Goal: Transaction & Acquisition: Purchase product/service

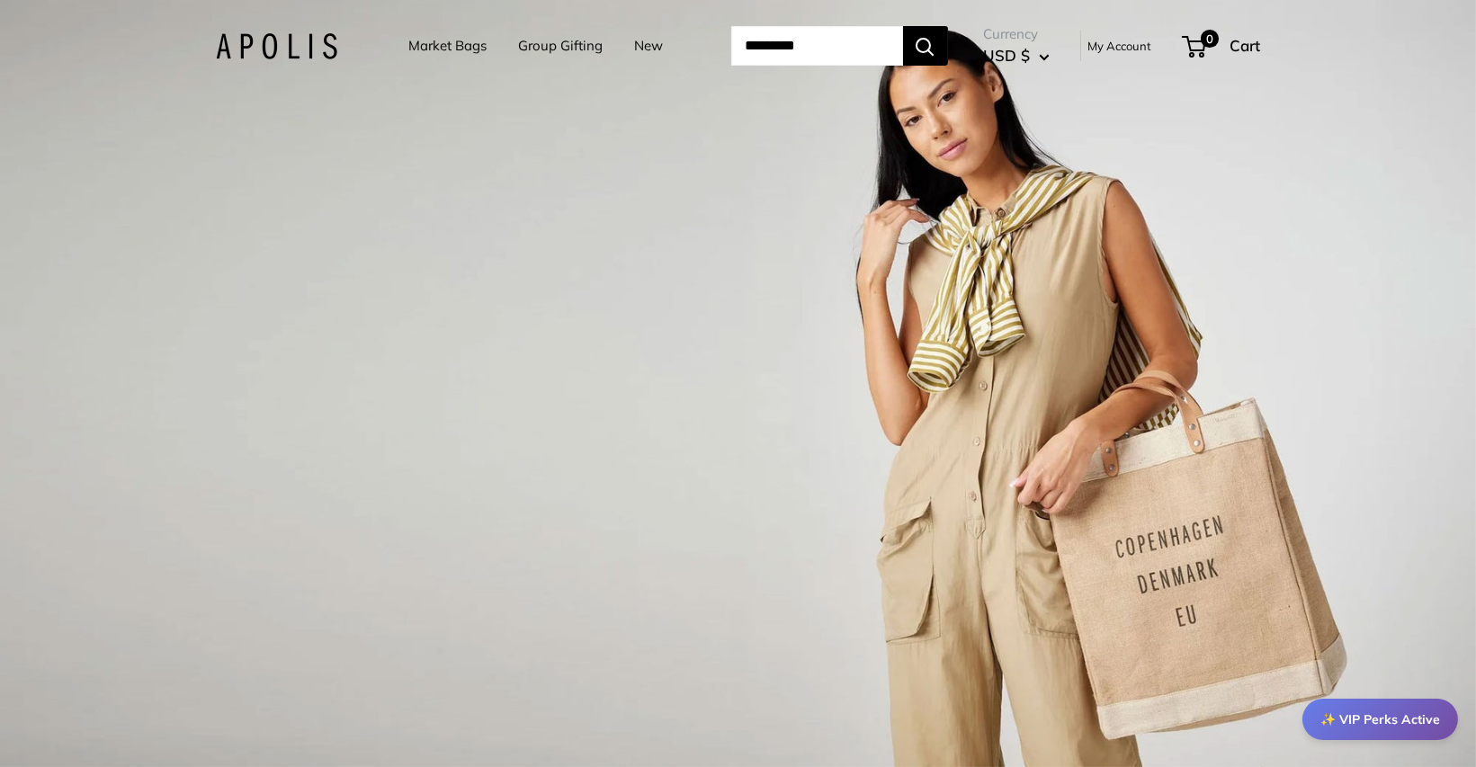
click at [451, 52] on link "Market Bags" at bounding box center [448, 45] width 78 height 25
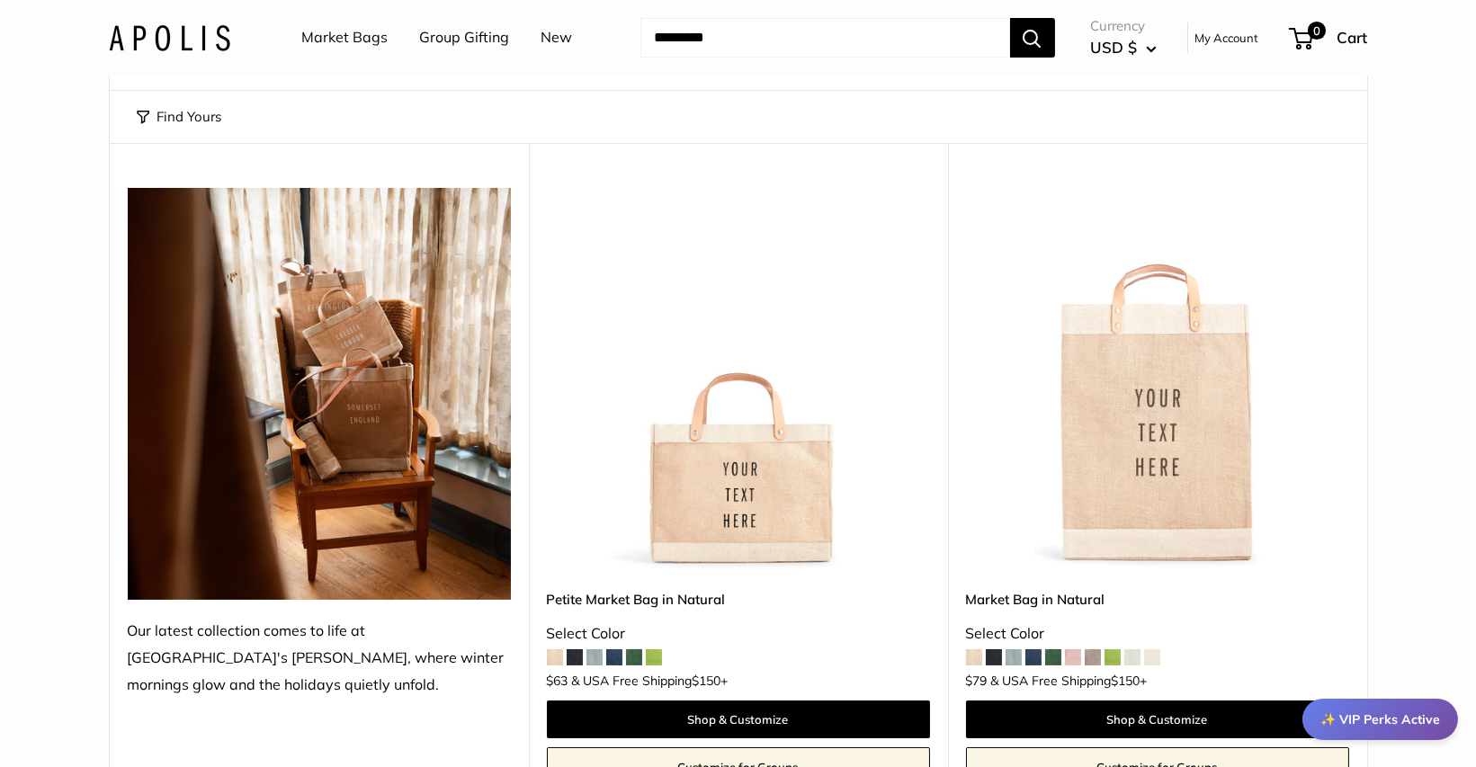
scroll to position [192, 0]
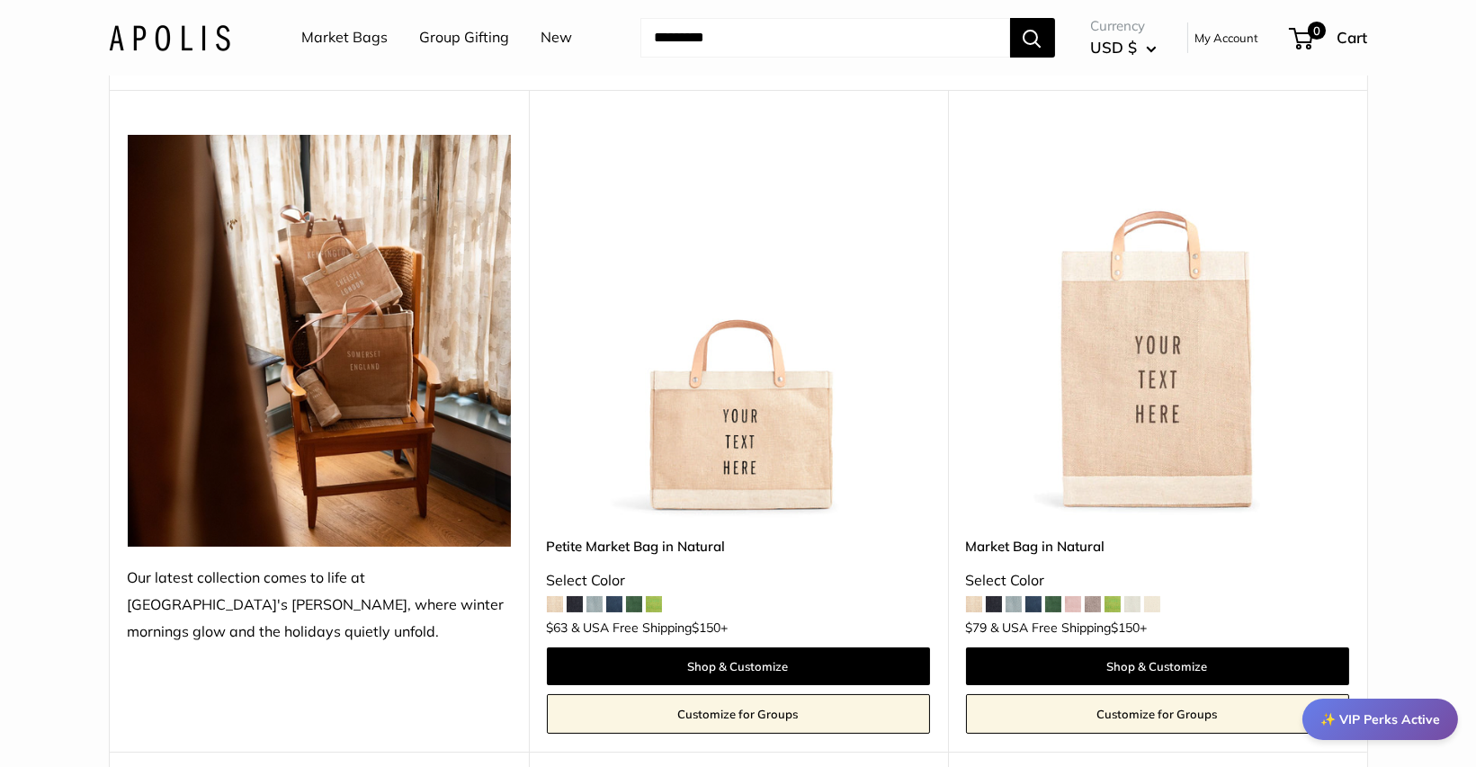
click at [0, 0] on img at bounding box center [0, 0] width 0 height 0
